Goal: Communication & Community: Answer question/provide support

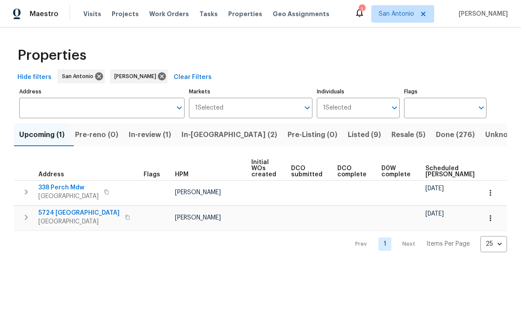
click at [38, 140] on span "Upcoming (1)" at bounding box center [41, 135] width 45 height 12
click at [163, 130] on span "In-review (1)" at bounding box center [151, 135] width 42 height 12
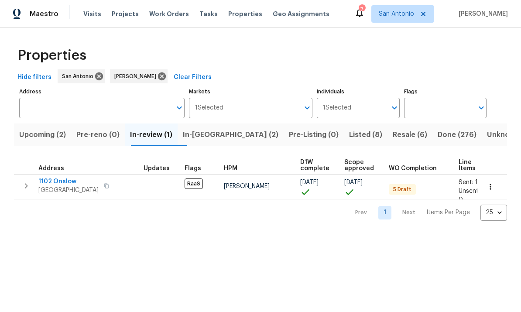
click at [203, 131] on span "In-reno (2)" at bounding box center [231, 135] width 96 height 12
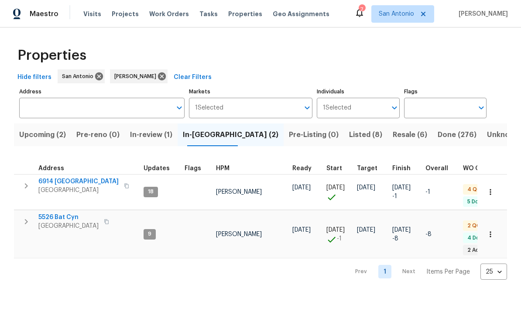
click at [77, 179] on span "6914 Port Bay" at bounding box center [78, 181] width 80 height 9
click at [54, 222] on span "San Antonio, TX 78252" at bounding box center [68, 226] width 60 height 9
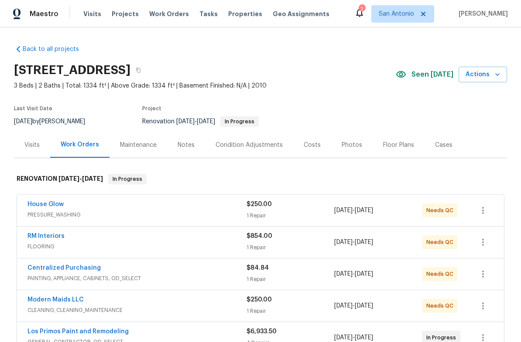
scroll to position [0, 0]
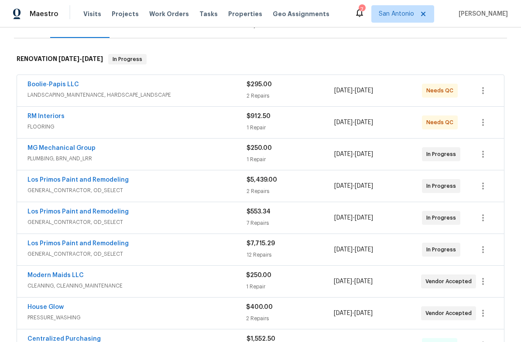
scroll to position [122, 0]
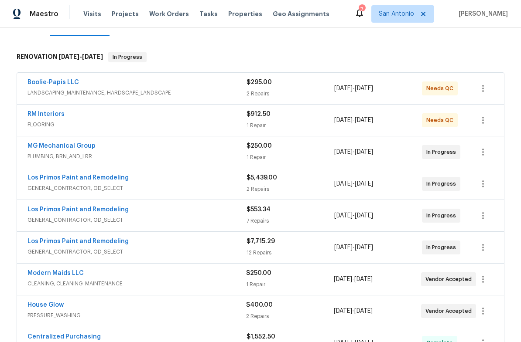
click at [98, 87] on div "Boolie-Papis LLC" at bounding box center [136, 83] width 219 height 10
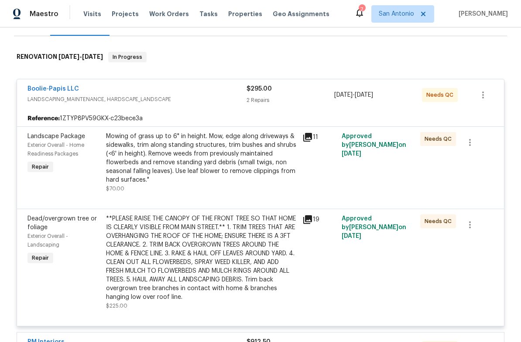
click at [53, 92] on link "Boolie-Papis LLC" at bounding box center [52, 89] width 51 height 6
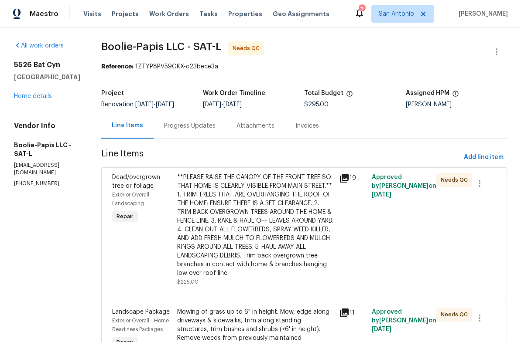
click at [186, 120] on div "Progress Updates" at bounding box center [190, 126] width 72 height 26
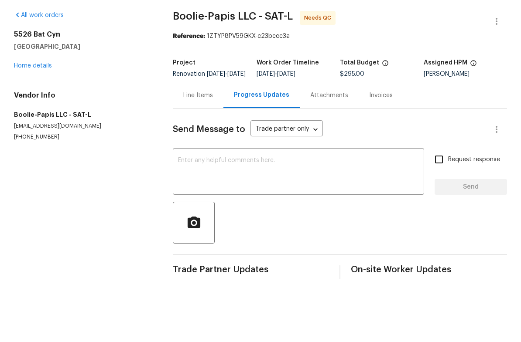
click at [224, 188] on textarea at bounding box center [298, 203] width 241 height 31
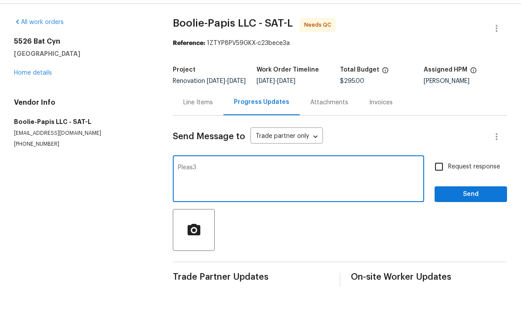
scroll to position [19, 0]
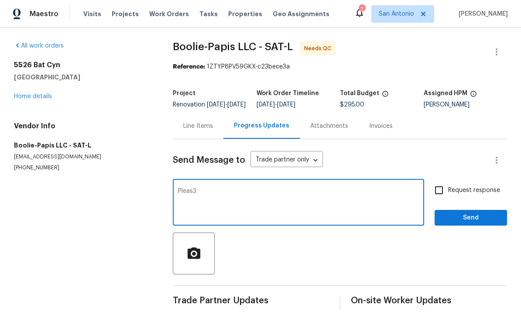
click at [210, 188] on textarea "Pleas3" at bounding box center [298, 203] width 241 height 31
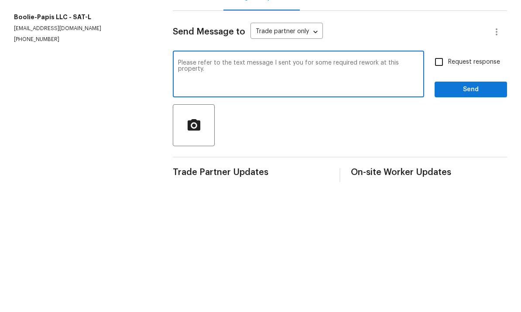
type textarea "Please refer to the text message I sent you for some required rework at this pr…"
click at [437, 181] on input "Request response" at bounding box center [439, 190] width 18 height 18
checkbox input "true"
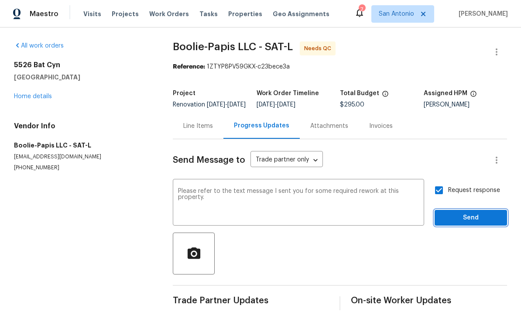
click at [472, 212] on span "Send" at bounding box center [470, 217] width 58 height 11
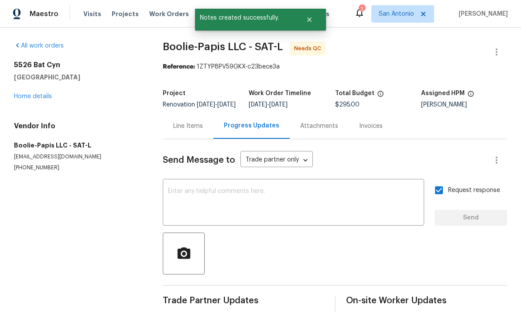
click at [30, 93] on link "Home details" at bounding box center [33, 96] width 38 height 6
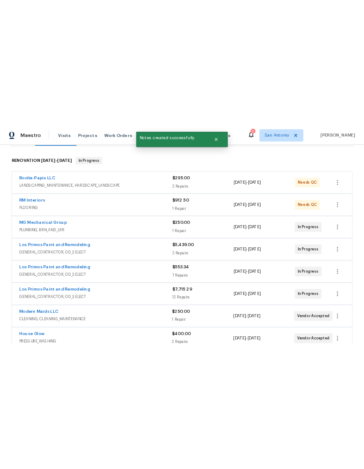
scroll to position [130, 0]
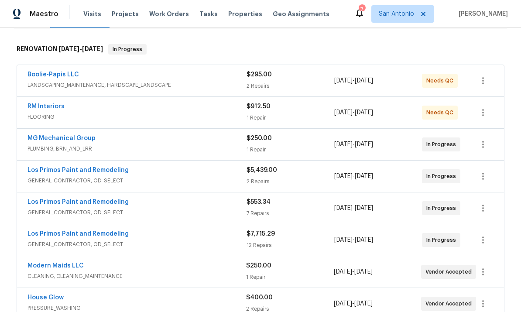
click at [187, 176] on span "GENERAL_CONTRACTOR, OD_SELECT" at bounding box center [136, 180] width 219 height 9
